Goal: Find specific page/section: Find specific page/section

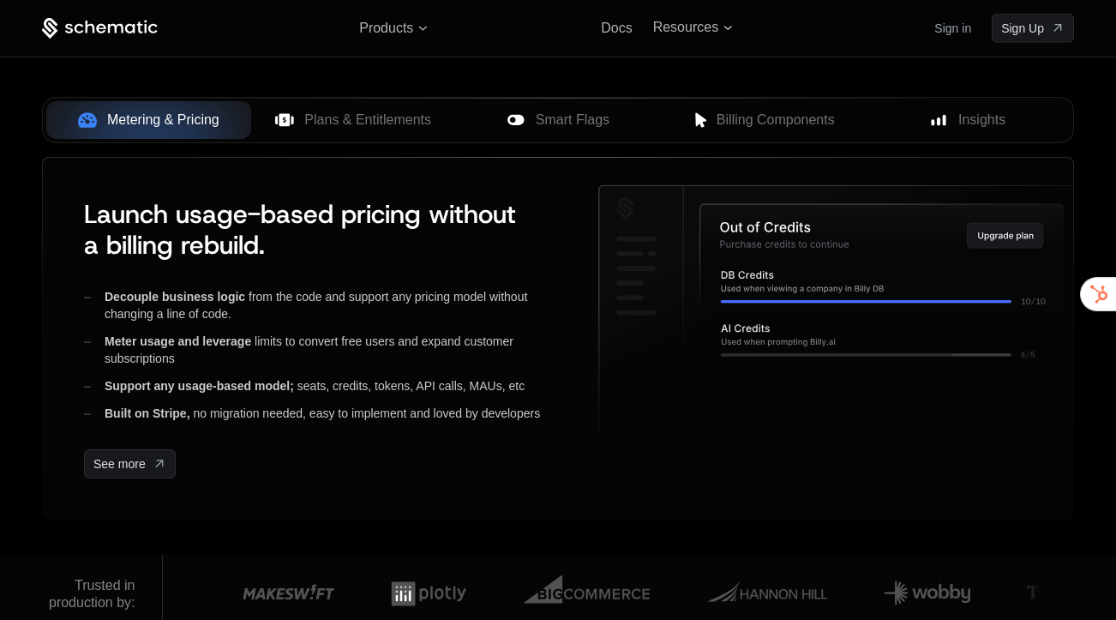
scroll to position [741, 0]
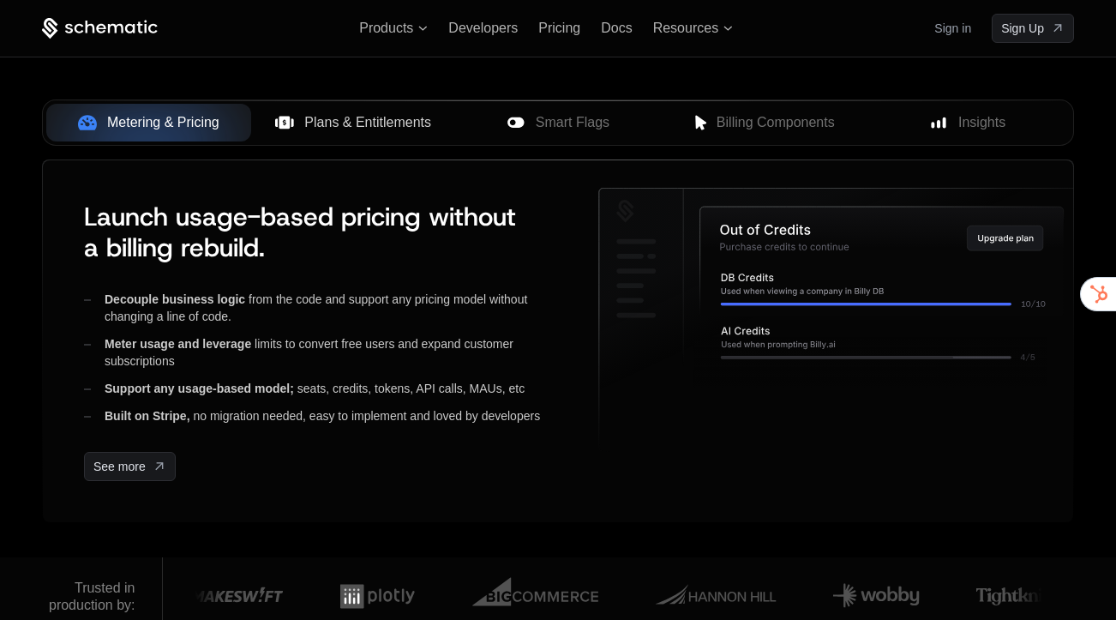
click at [328, 128] on span "Plans & Entitlements" at bounding box center [367, 122] width 127 height 21
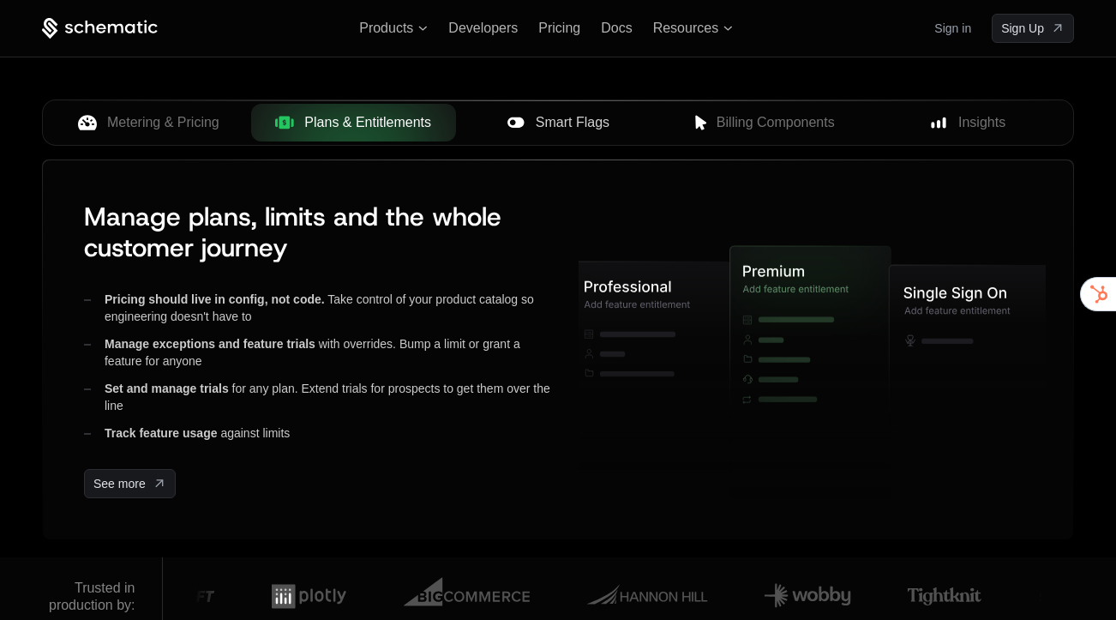
click at [543, 115] on span "Smart Flags" at bounding box center [573, 122] width 74 height 21
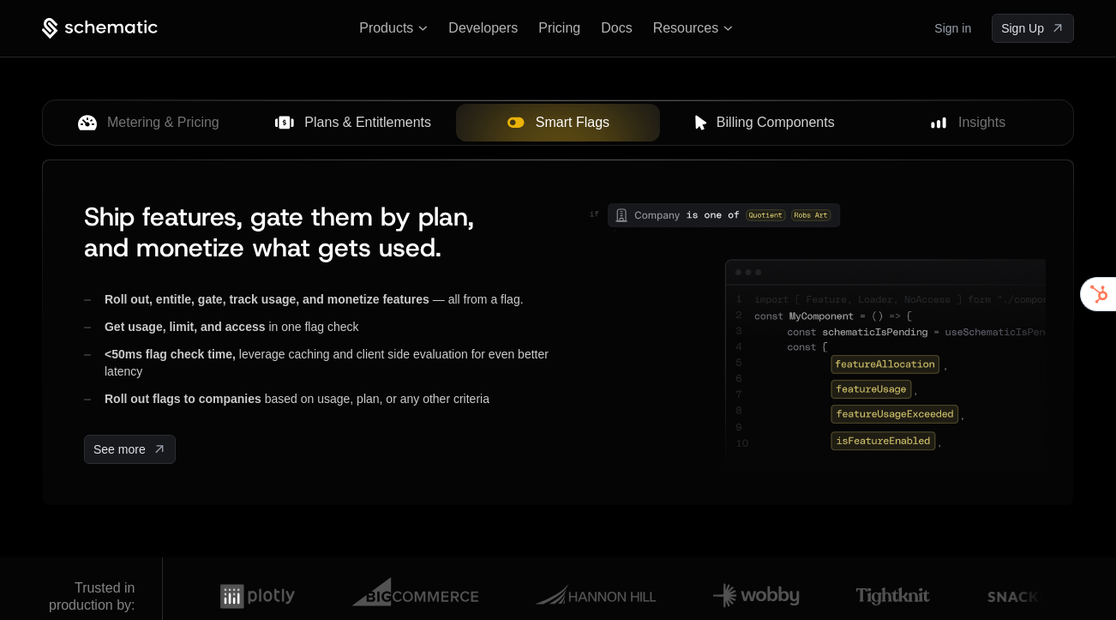
click at [761, 116] on span "Billing Components" at bounding box center [775, 122] width 118 height 21
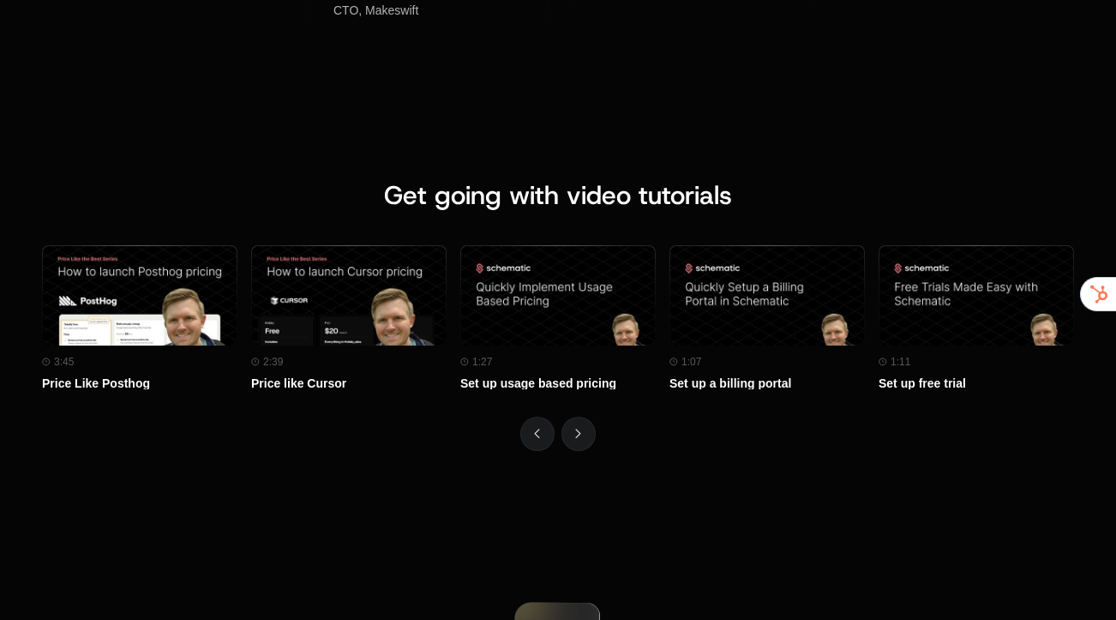
scroll to position [7418, 0]
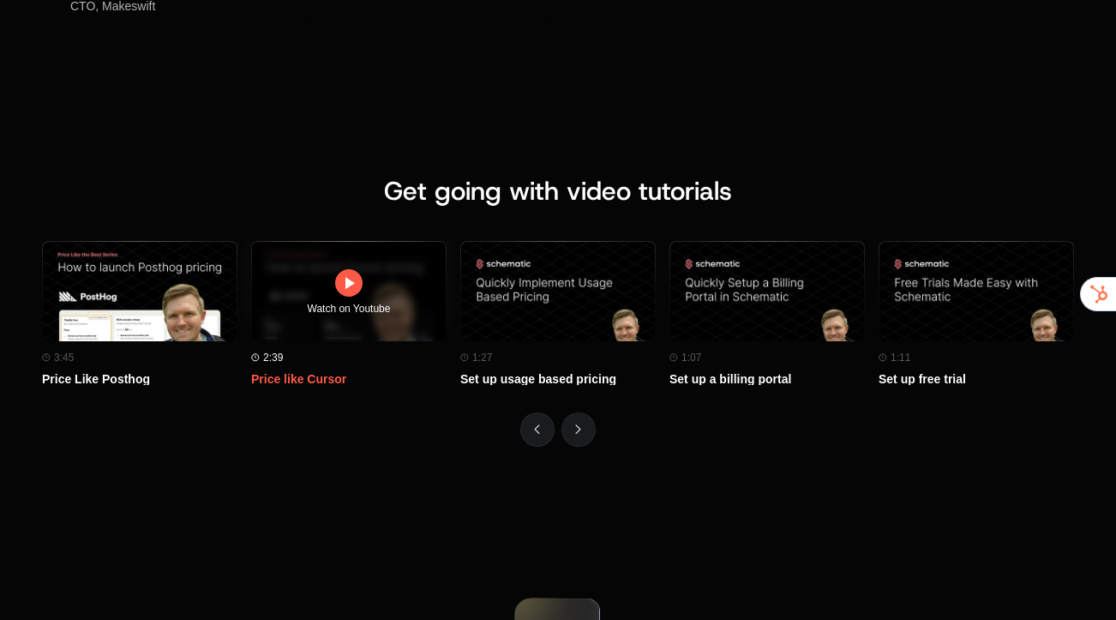
click at [352, 285] on icon at bounding box center [349, 283] width 21 height 21
